Goal: Task Accomplishment & Management: Use online tool/utility

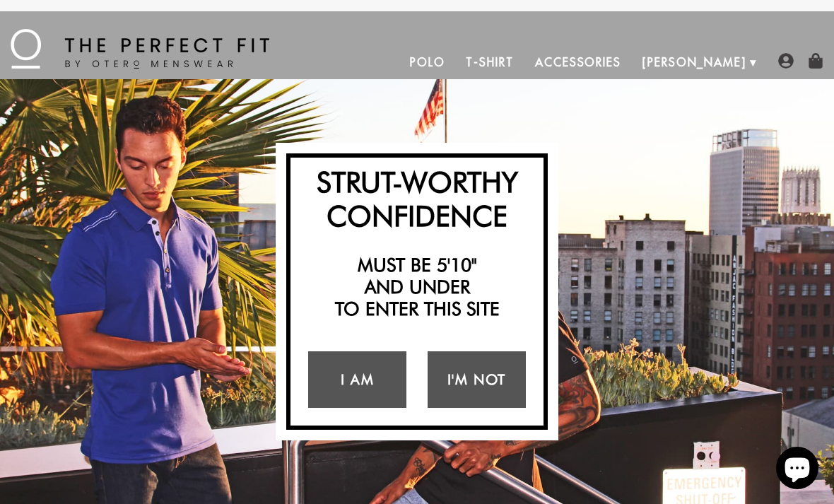
click at [348, 374] on link "I Am" at bounding box center [357, 379] width 98 height 57
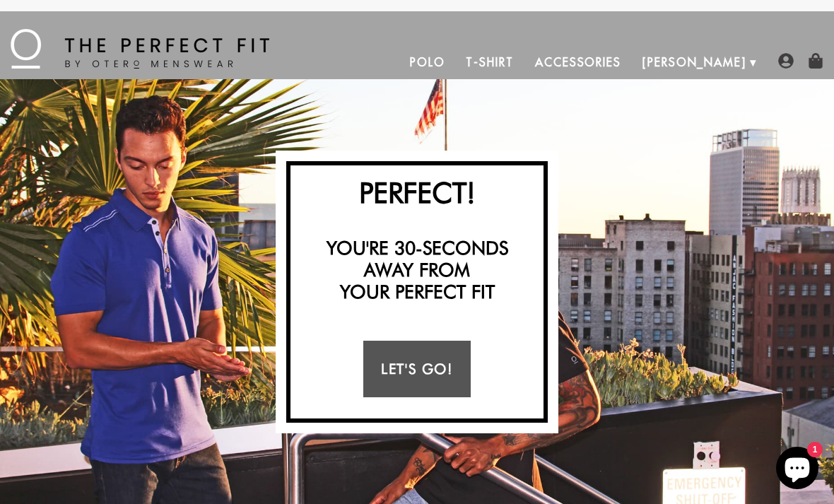
click at [421, 362] on link "Let's Go!" at bounding box center [416, 369] width 107 height 57
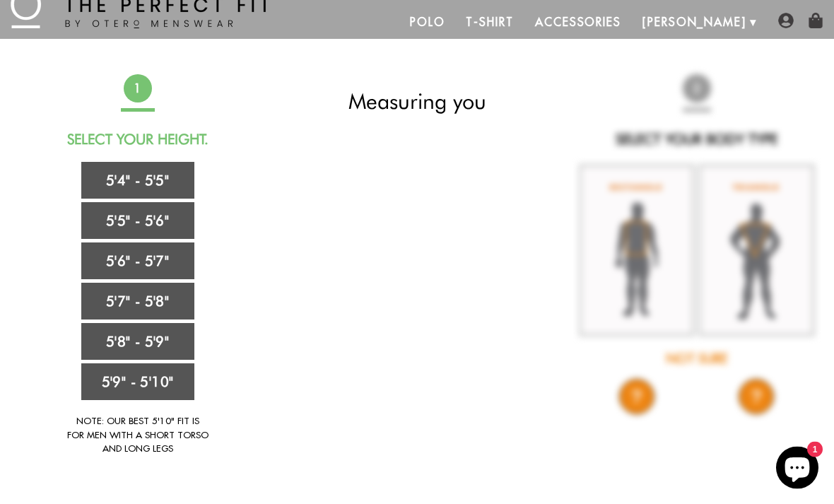
scroll to position [40, 0]
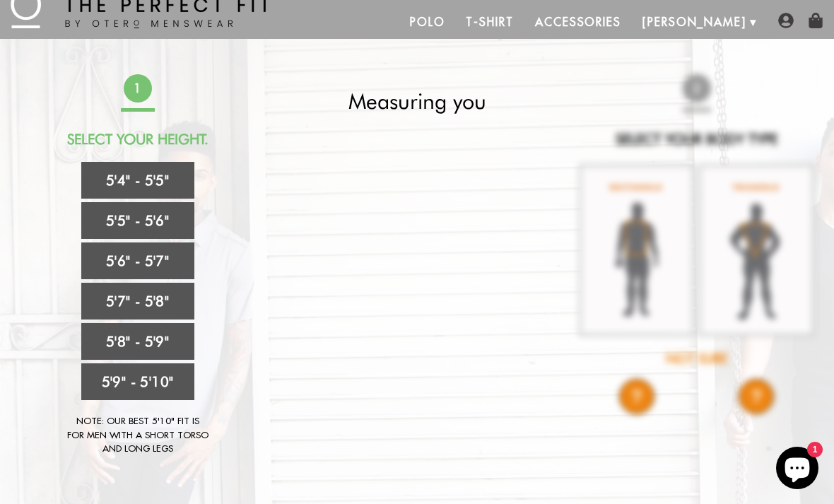
click at [139, 186] on link "5'4" - 5'5"" at bounding box center [137, 180] width 113 height 37
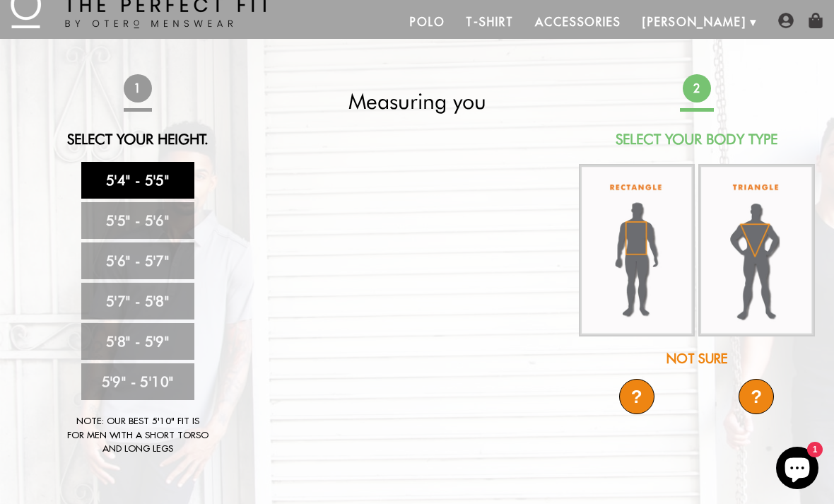
click at [141, 176] on link "5'4" - 5'5"" at bounding box center [137, 180] width 113 height 37
click at [646, 245] on img at bounding box center [637, 250] width 117 height 173
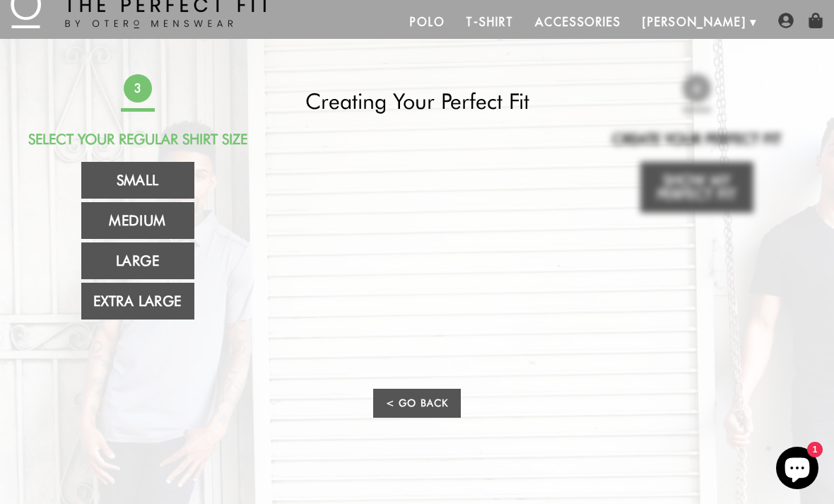
click at [144, 216] on link "Medium" at bounding box center [137, 220] width 113 height 37
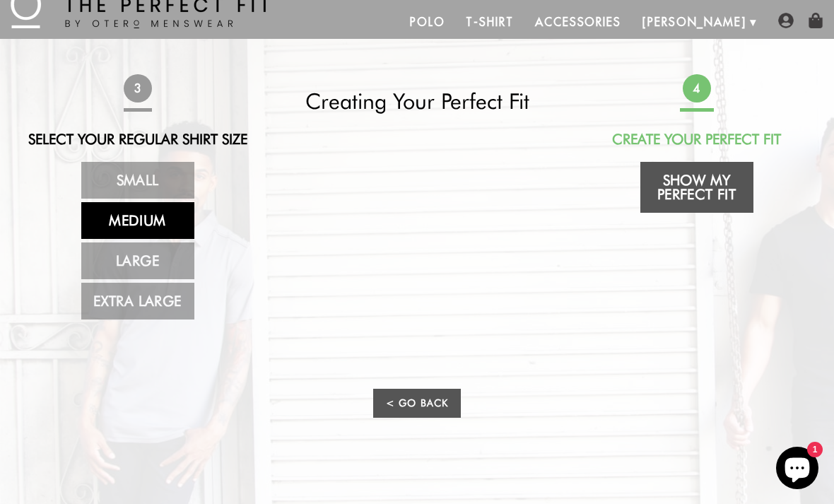
click at [695, 185] on link "Show My Perfect Fit" at bounding box center [697, 187] width 113 height 51
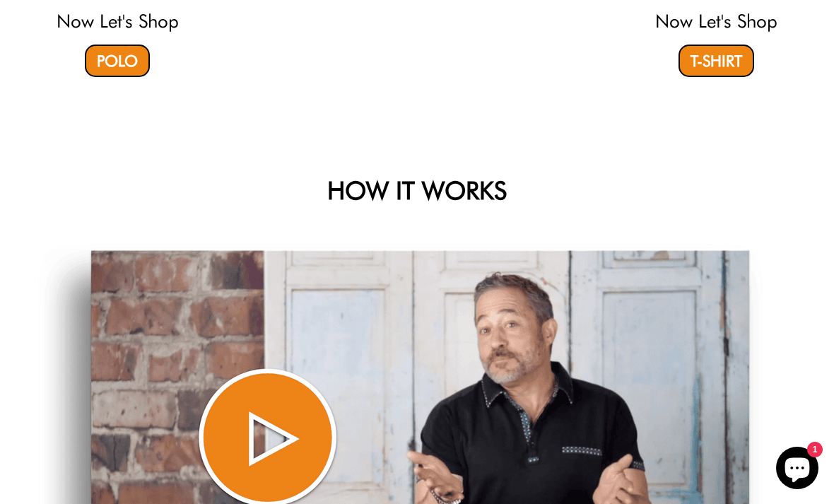
select select "M"
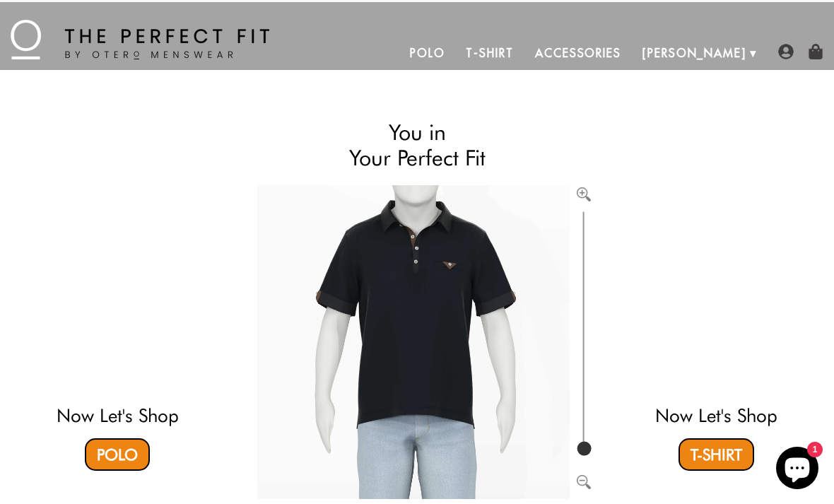
scroll to position [0, 0]
